Goal: Task Accomplishment & Management: Manage account settings

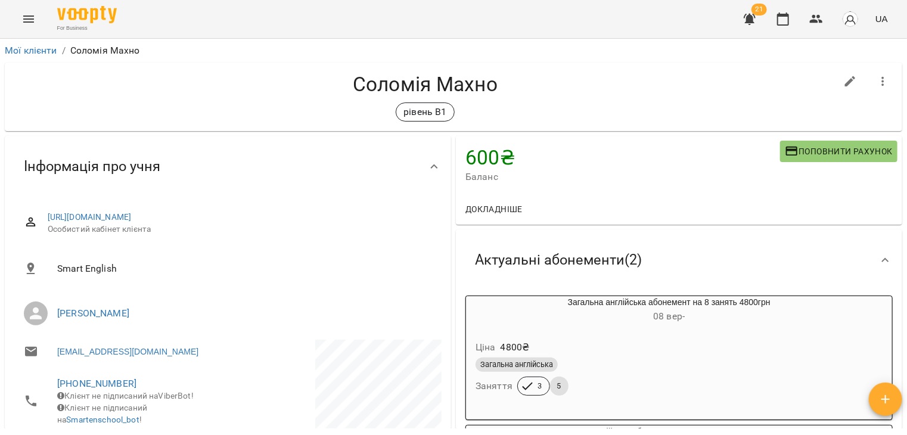
click at [30, 18] on icon "Menu" at bounding box center [28, 18] width 11 height 7
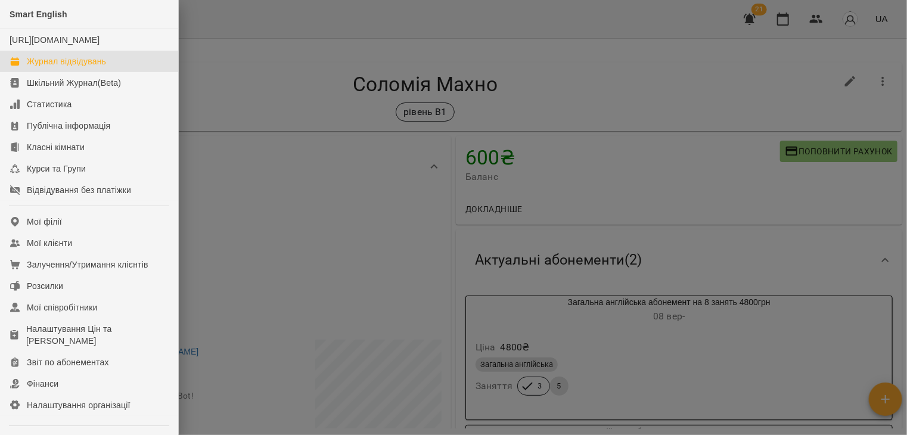
click at [44, 67] on div "Журнал відвідувань" at bounding box center [66, 61] width 79 height 12
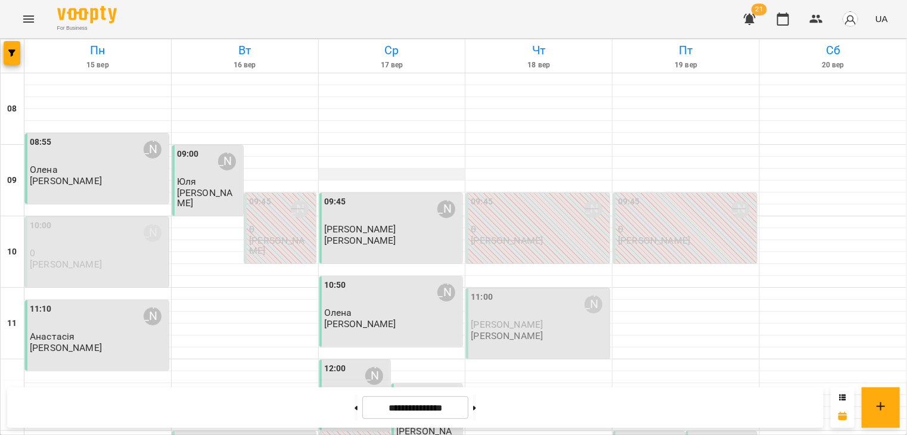
scroll to position [284, 0]
click at [421, 386] on div "12:20 Гайдай Наталія Михайлівна" at bounding box center [428, 399] width 64 height 27
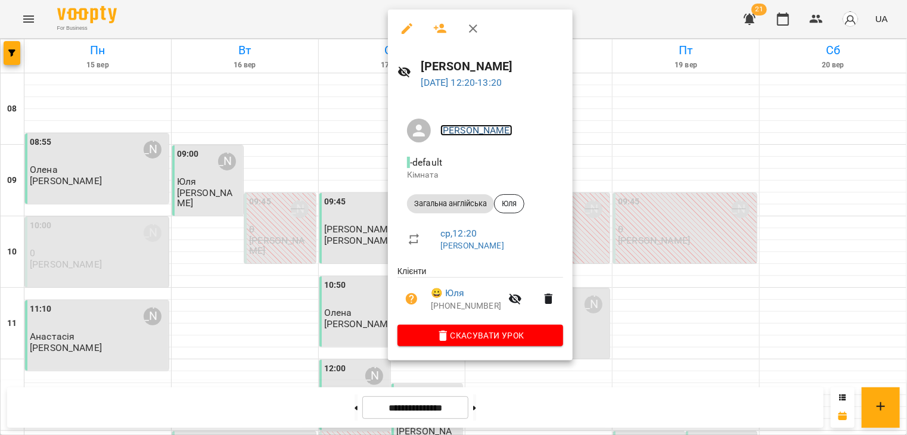
click at [476, 133] on link "Гайдай Наталія Михайлівна" at bounding box center [476, 130] width 72 height 11
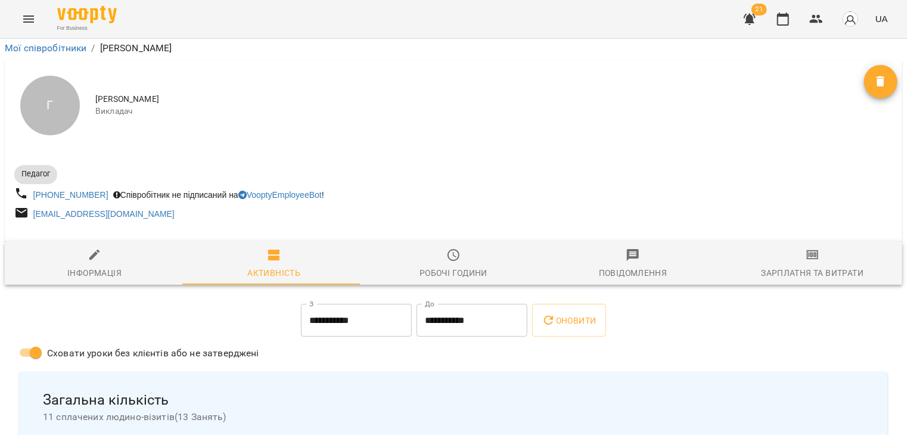
scroll to position [749, 0]
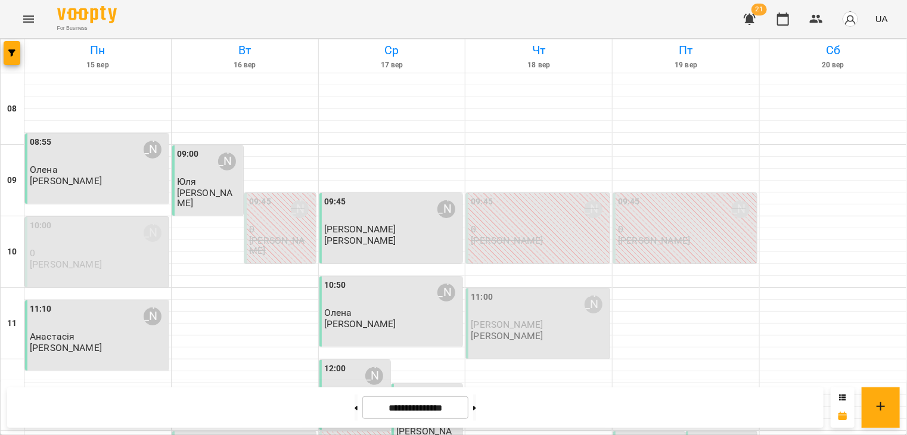
scroll to position [219, 0]
click at [409, 386] on div "12:20" at bounding box center [407, 399] width 22 height 27
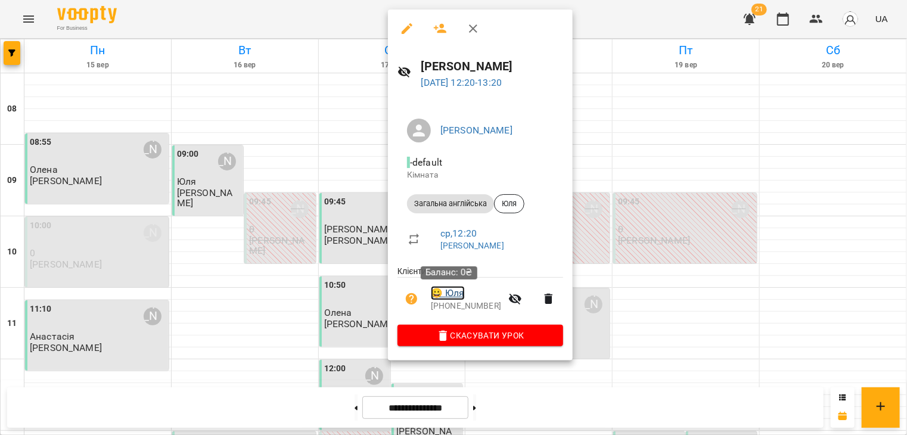
click at [461, 294] on link "😀 Юля" at bounding box center [448, 293] width 34 height 14
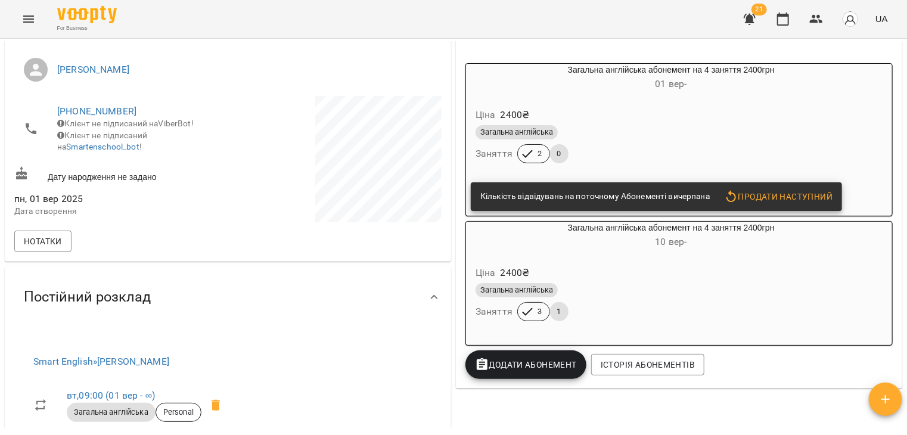
scroll to position [200, 0]
